Goal: Use online tool/utility: Utilize a website feature to perform a specific function

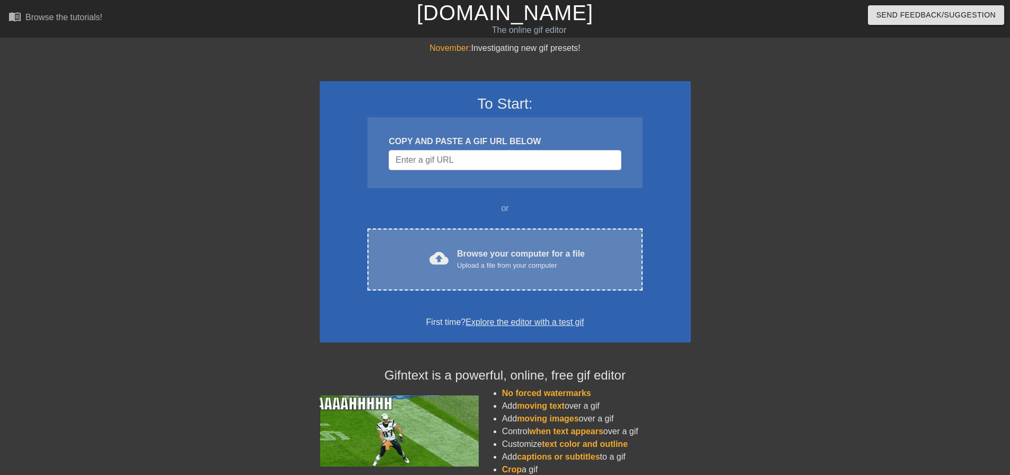
click at [466, 252] on div "Browse your computer for a file Upload a file from your computer" at bounding box center [521, 259] width 128 height 23
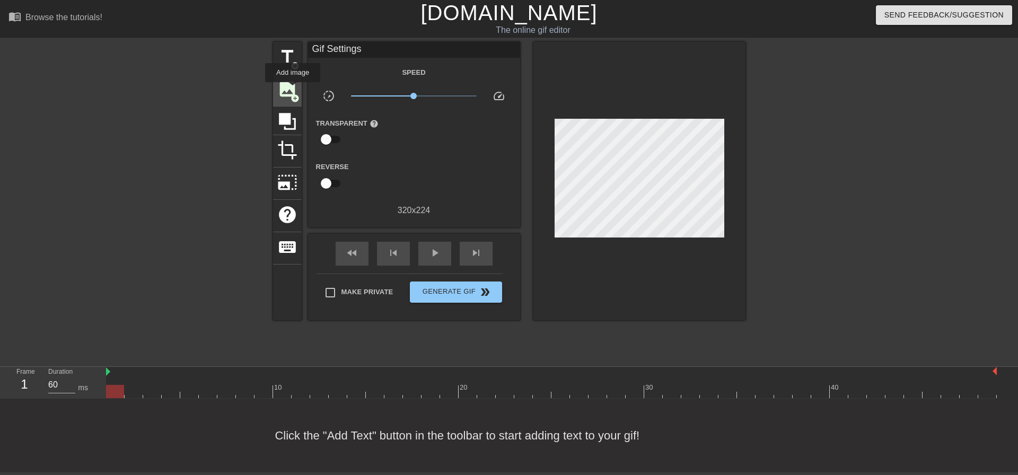
click at [293, 90] on span "image" at bounding box center [287, 89] width 20 height 20
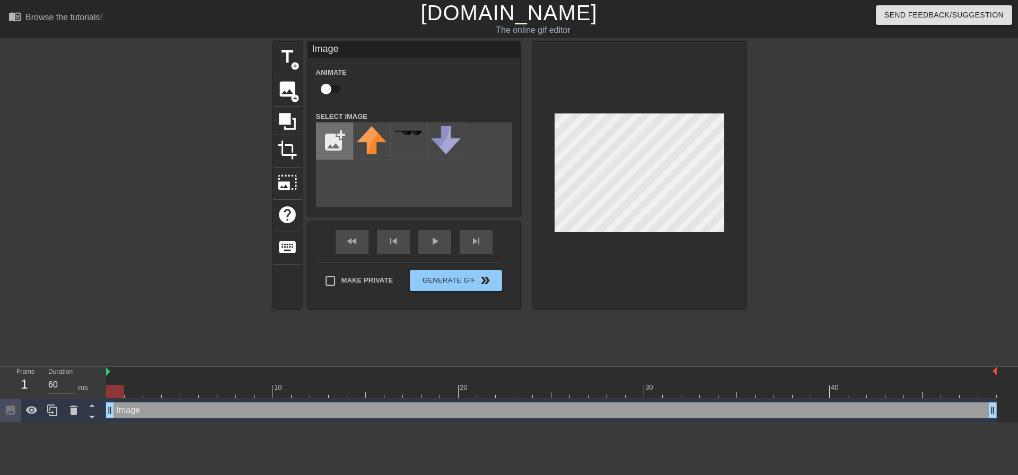
click at [334, 134] on input "file" at bounding box center [334, 141] width 36 height 36
type input "C:\fakepath\Daco_4203294.png"
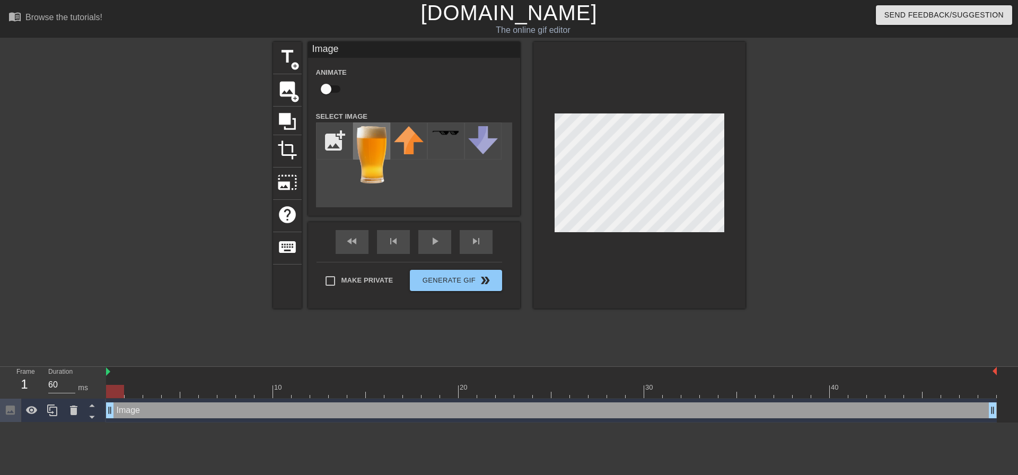
click at [380, 160] on img at bounding box center [372, 154] width 30 height 57
click at [436, 244] on div "play_arrow" at bounding box center [434, 242] width 33 height 24
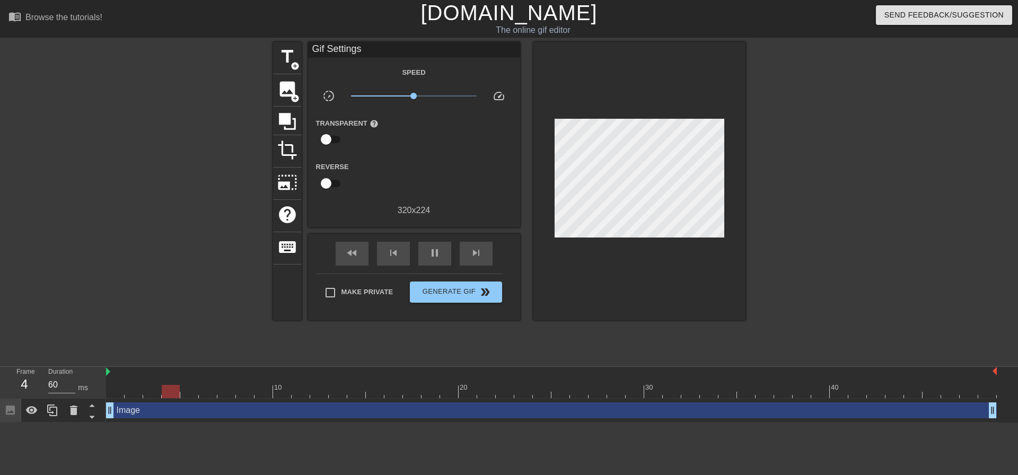
click at [803, 205] on div at bounding box center [837, 201] width 159 height 318
click at [393, 258] on span "skip_previous" at bounding box center [393, 252] width 13 height 13
click at [440, 253] on div "pause" at bounding box center [434, 254] width 33 height 24
click at [397, 253] on span "skip_previous" at bounding box center [393, 252] width 13 height 13
click at [396, 253] on span "skip_previous" at bounding box center [393, 252] width 13 height 13
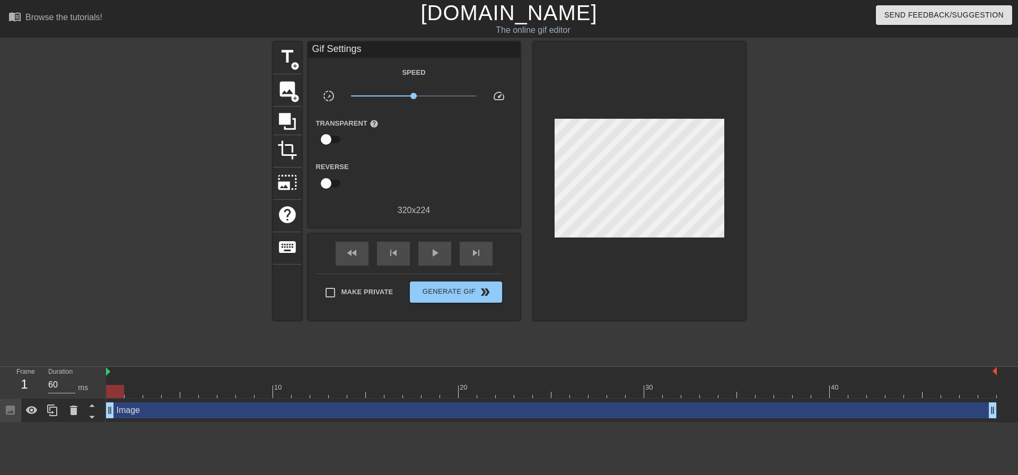
drag, startPoint x: 725, startPoint y: 390, endPoint x: 112, endPoint y: 381, distance: 612.2
click at [112, 381] on div "10 20 30 40" at bounding box center [551, 382] width 890 height 31
drag, startPoint x: 116, startPoint y: 382, endPoint x: 132, endPoint y: 384, distance: 16.6
click at [132, 384] on div "10 20 30 40" at bounding box center [551, 385] width 890 height 17
